Goal: Information Seeking & Learning: Learn about a topic

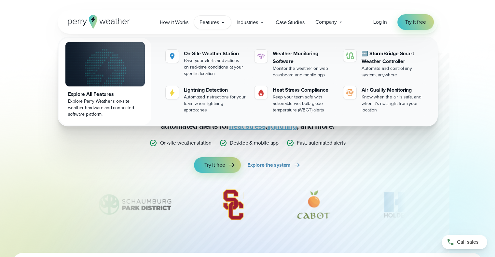
click at [100, 95] on div "Explore All Features" at bounding box center [105, 94] width 74 height 8
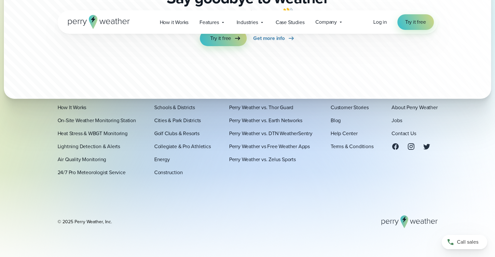
scroll to position [2308, 0]
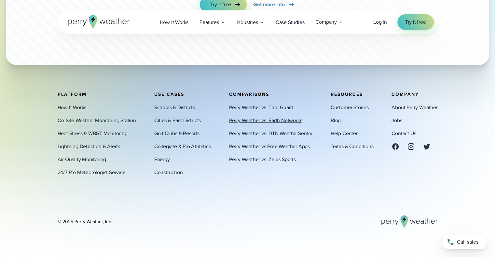
click at [243, 120] on link "Perry Weather vs. Earth Networks" at bounding box center [265, 121] width 73 height 8
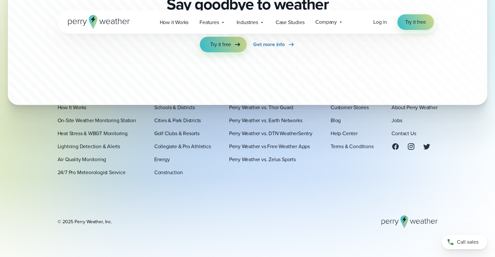
scroll to position [2233, 0]
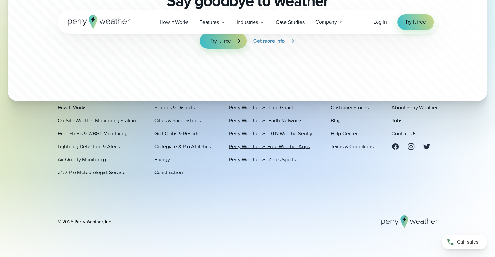
click at [245, 145] on link "Perry Weather vs Free Weather Apps" at bounding box center [269, 147] width 81 height 8
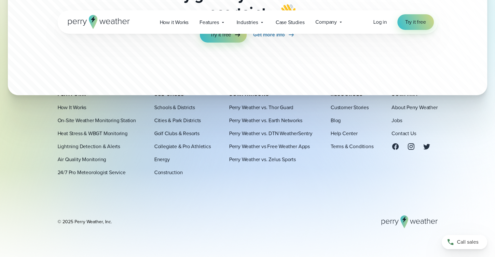
scroll to position [2533, 0]
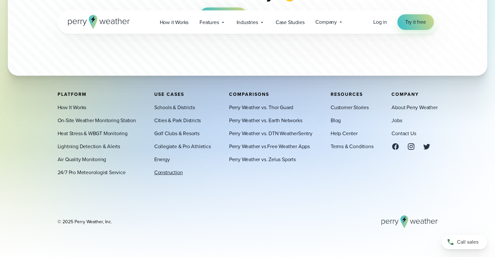
click at [163, 172] on link "Construction" at bounding box center [168, 173] width 29 height 8
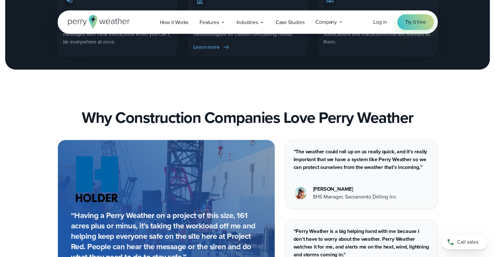
scroll to position [3090, 0]
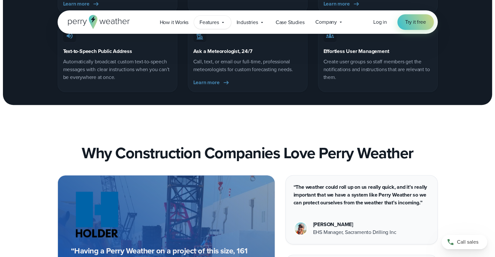
click at [217, 21] on span "Features" at bounding box center [208, 23] width 19 height 8
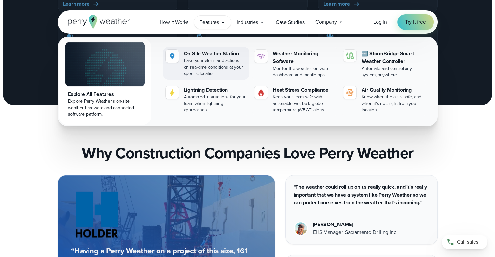
click at [212, 54] on div "On-Site Weather Station" at bounding box center [215, 54] width 63 height 8
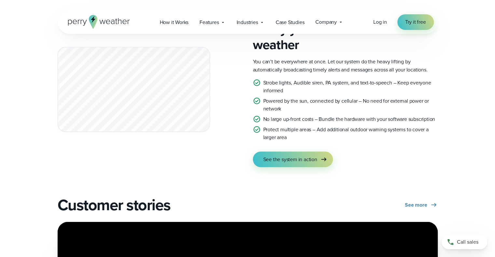
scroll to position [1203, 0]
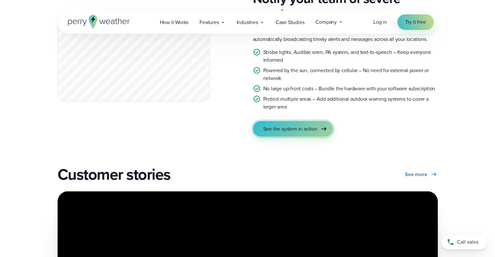
click at [278, 126] on span "See the system in action" at bounding box center [290, 129] width 54 height 8
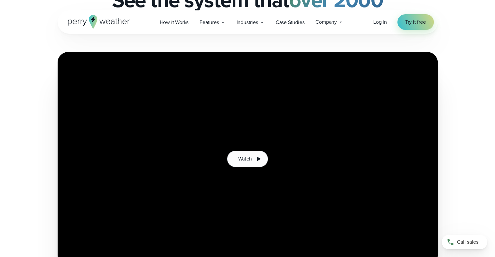
scroll to position [98, 0]
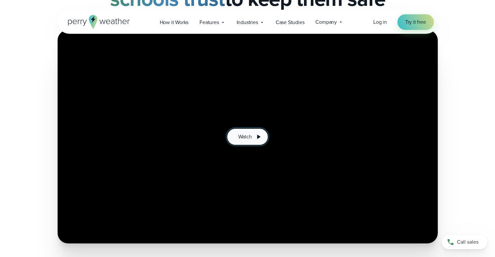
click at [252, 140] on button "Watch" at bounding box center [247, 137] width 40 height 16
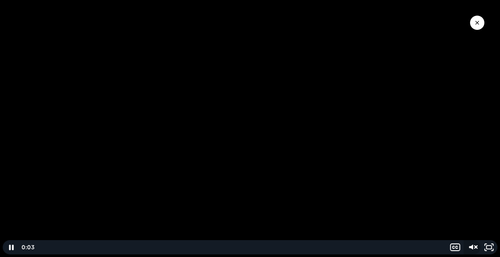
click at [471, 247] on icon "Unmute" at bounding box center [471, 247] width 4 height 5
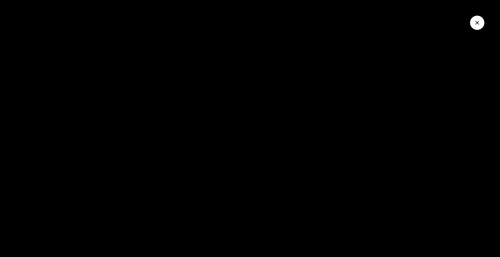
click at [479, 21] on icon "Close Video" at bounding box center [477, 23] width 7 height 7
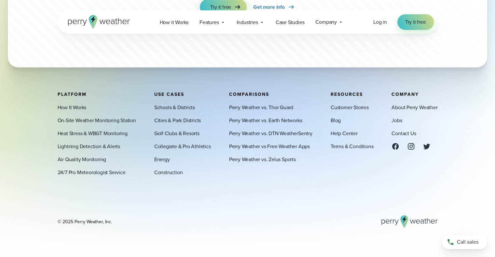
scroll to position [3752, 0]
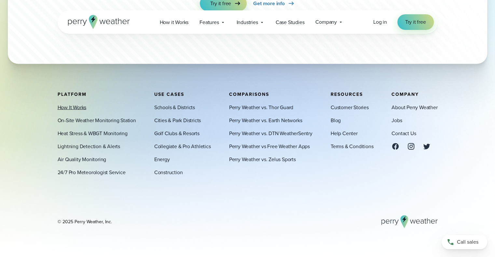
click at [75, 106] on link "How It Works" at bounding box center [72, 108] width 29 height 8
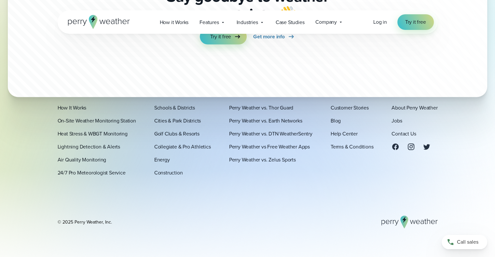
scroll to position [1838, 0]
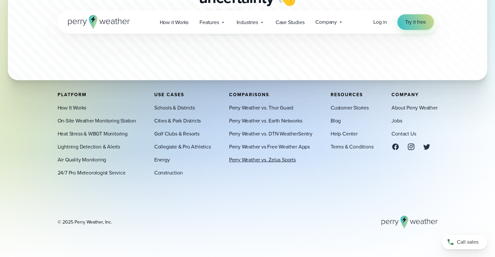
click at [253, 160] on link "Perry Weather vs. Zelus Sports" at bounding box center [262, 160] width 67 height 8
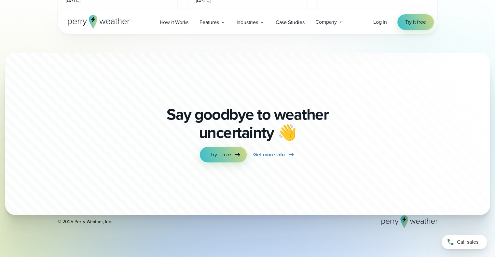
scroll to position [2484, 0]
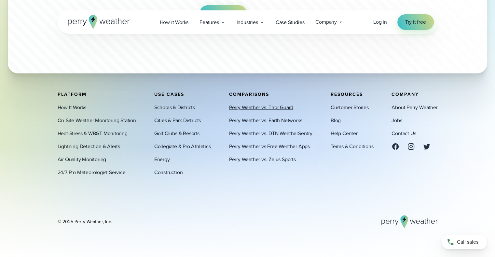
click at [268, 109] on link "Perry Weather vs. Thor Guard" at bounding box center [261, 108] width 64 height 8
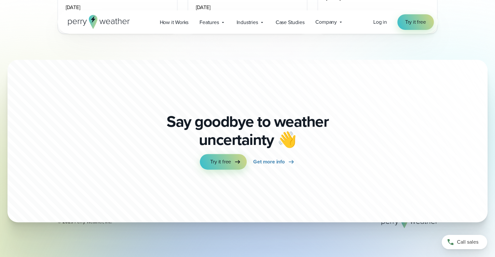
scroll to position [2848, 0]
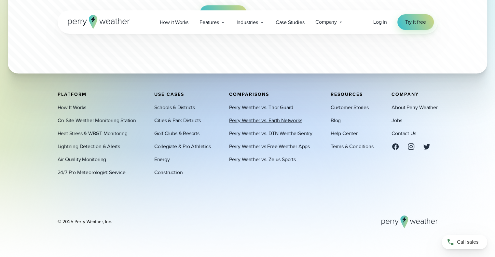
click at [283, 122] on link "Perry Weather vs. Earth Networks" at bounding box center [265, 121] width 73 height 8
click at [275, 134] on link "Perry Weather vs. DTN WeatherSentry" at bounding box center [270, 134] width 83 height 8
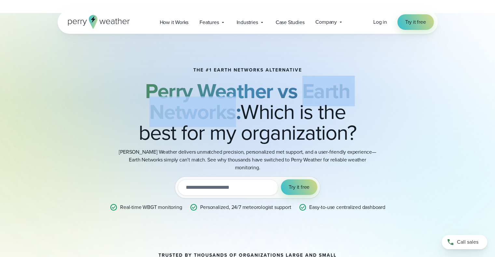
drag, startPoint x: 233, startPoint y: 114, endPoint x: 306, endPoint y: 88, distance: 77.1
click at [306, 88] on strong "Perry Weather vs Earth Networks:" at bounding box center [247, 101] width 205 height 51
copy strong "Earth Networks"
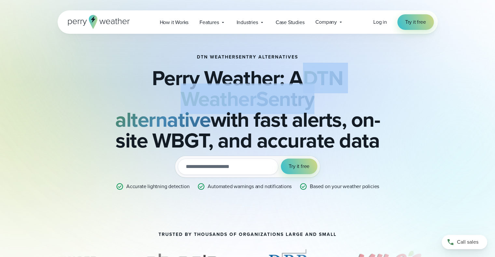
drag, startPoint x: 264, startPoint y: 100, endPoint x: 307, endPoint y: 78, distance: 48.4
click at [307, 78] on strong "DTN WeatherSentry alternative" at bounding box center [229, 99] width 228 height 72
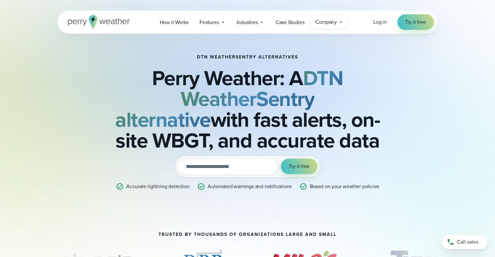
click at [334, 23] on span "Company" at bounding box center [325, 22] width 21 height 8
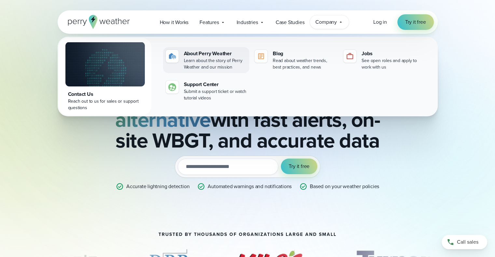
click at [209, 53] on div "About Perry Weather" at bounding box center [215, 54] width 63 height 8
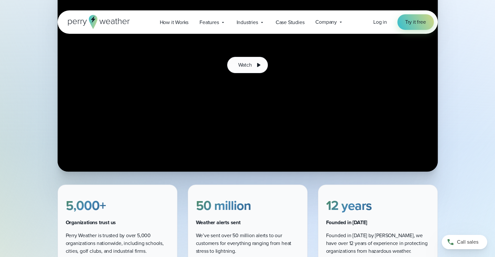
scroll to position [228, 0]
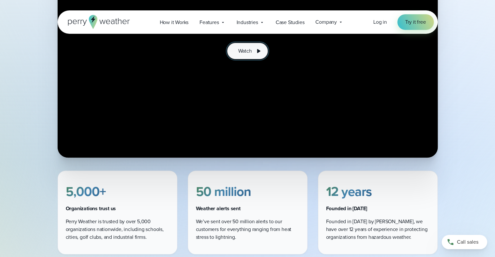
click at [243, 56] on button "Watch" at bounding box center [247, 51] width 40 height 16
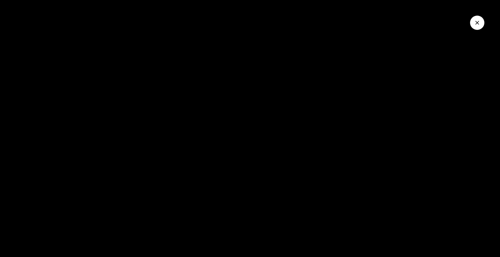
click at [478, 24] on icon "Close Video" at bounding box center [477, 23] width 4 height 4
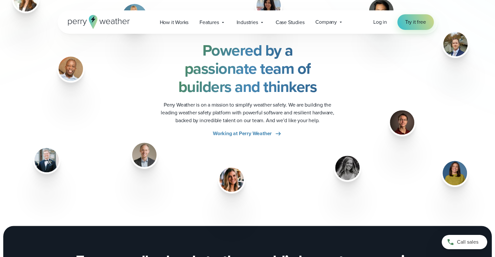
scroll to position [846, 0]
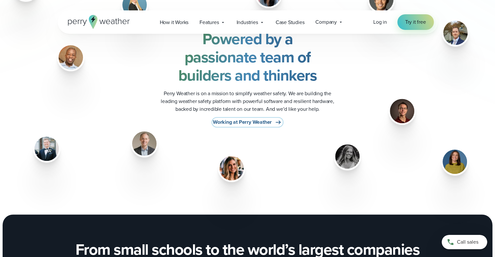
click at [258, 122] on span "Working at Perry Weather" at bounding box center [242, 122] width 59 height 8
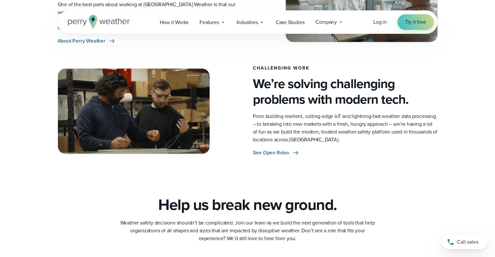
scroll to position [325, 0]
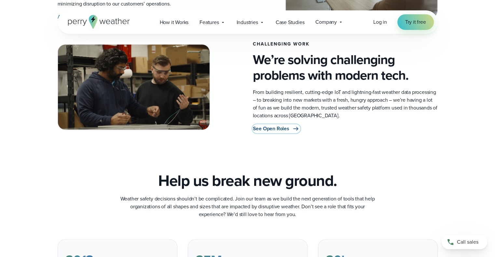
click at [267, 128] on span "See Open Roles" at bounding box center [271, 129] width 36 height 8
